Goal: Use online tool/utility: Use online tool/utility

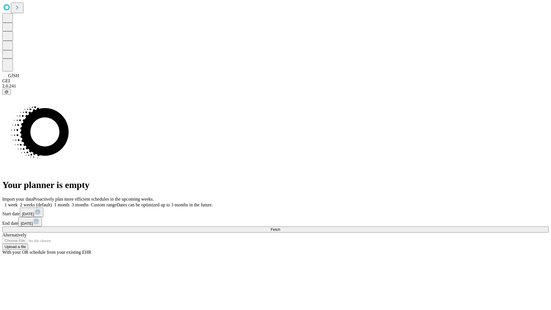
click at [280, 227] on span "Fetch" at bounding box center [275, 229] width 9 height 4
